Goal: Task Accomplishment & Management: Use online tool/utility

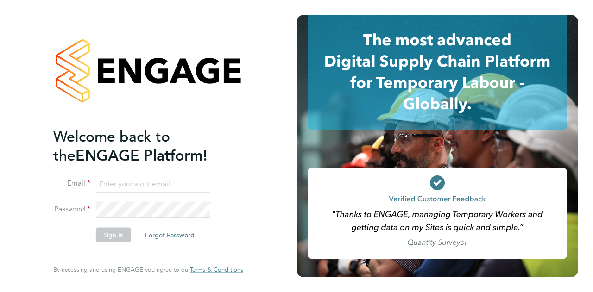
click at [120, 185] on input at bounding box center [153, 184] width 114 height 17
type input "paul.norbury@wates.co.uk"
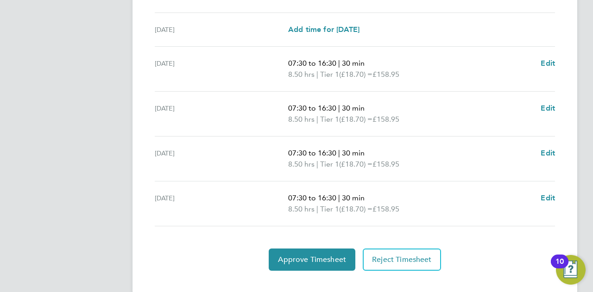
scroll to position [364, 0]
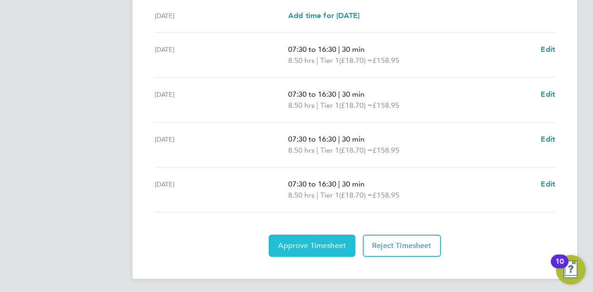
click at [319, 245] on span "Approve Timesheet" at bounding box center [312, 245] width 68 height 9
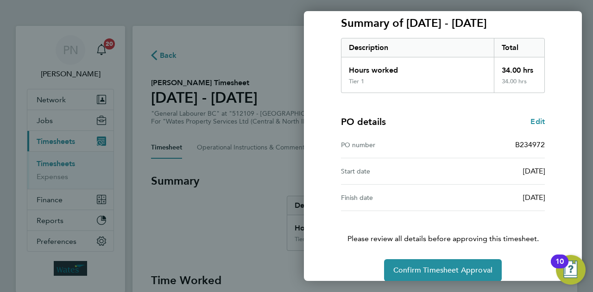
scroll to position [139, 0]
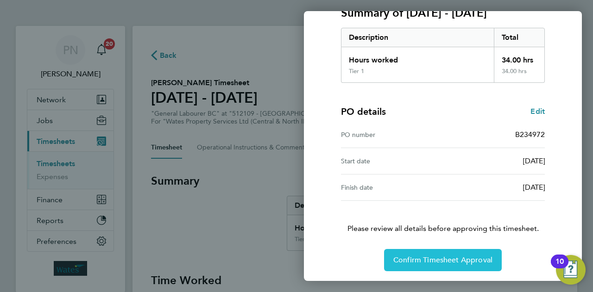
click at [435, 257] on span "Confirm Timesheet Approval" at bounding box center [443, 260] width 99 height 9
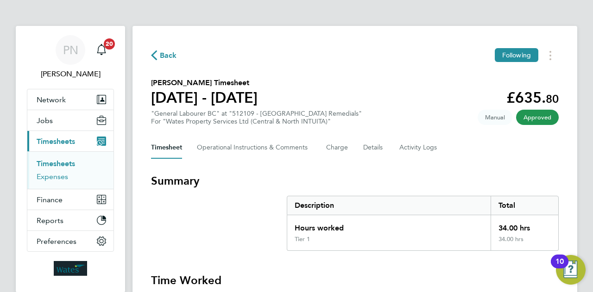
click at [52, 176] on link "Expenses" at bounding box center [53, 176] width 32 height 9
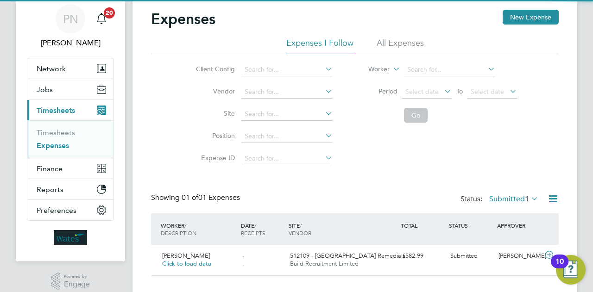
scroll to position [48, 0]
